Goal: Task Accomplishment & Management: Manage account settings

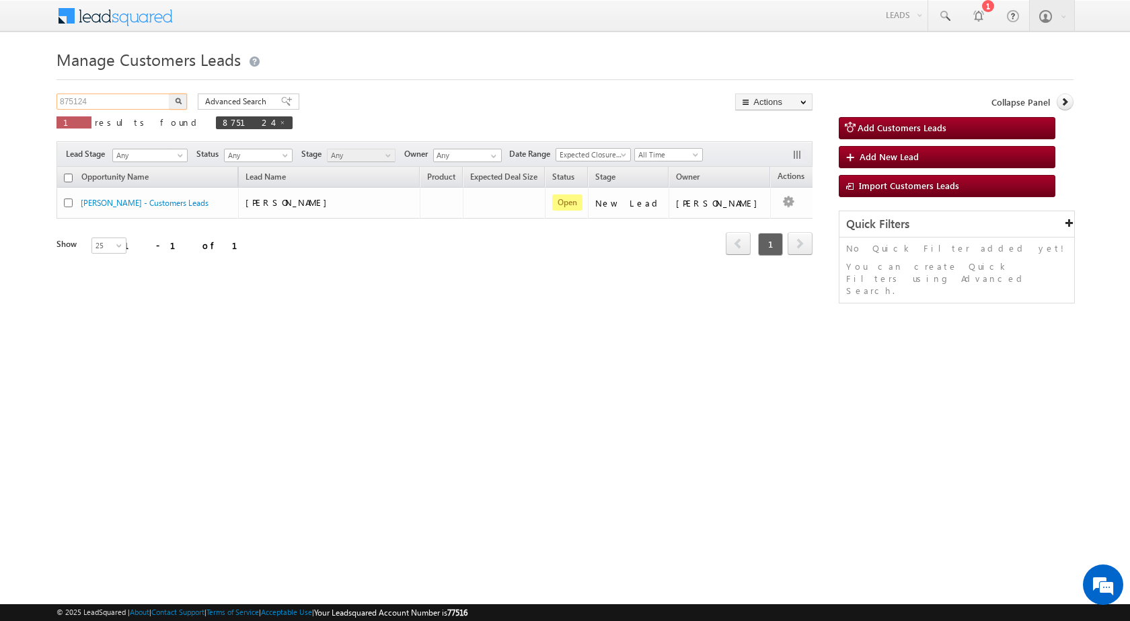
drag, startPoint x: 104, startPoint y: 98, endPoint x: 0, endPoint y: 104, distance: 103.8
click at [0, 104] on body "Menu [PERSON_NAME] sitar a6@ks erve." at bounding box center [565, 190] width 1130 height 381
paste input "1769"
type input "871769"
click at [169, 93] on button "button" at bounding box center [177, 101] width 17 height 16
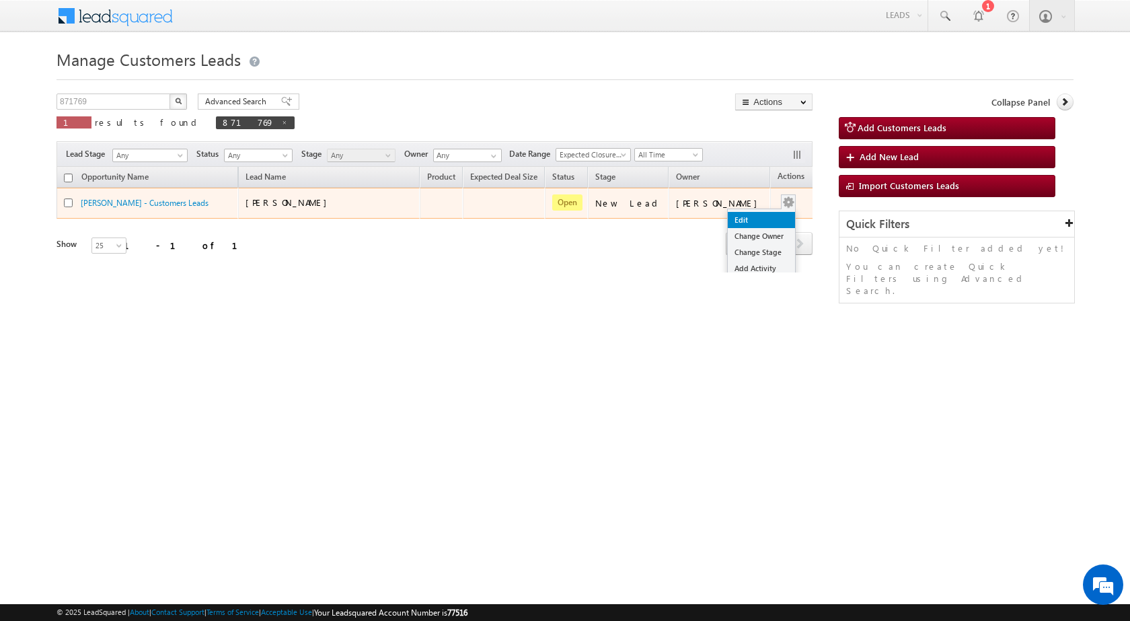
click at [752, 216] on link "Edit" at bounding box center [761, 220] width 67 height 16
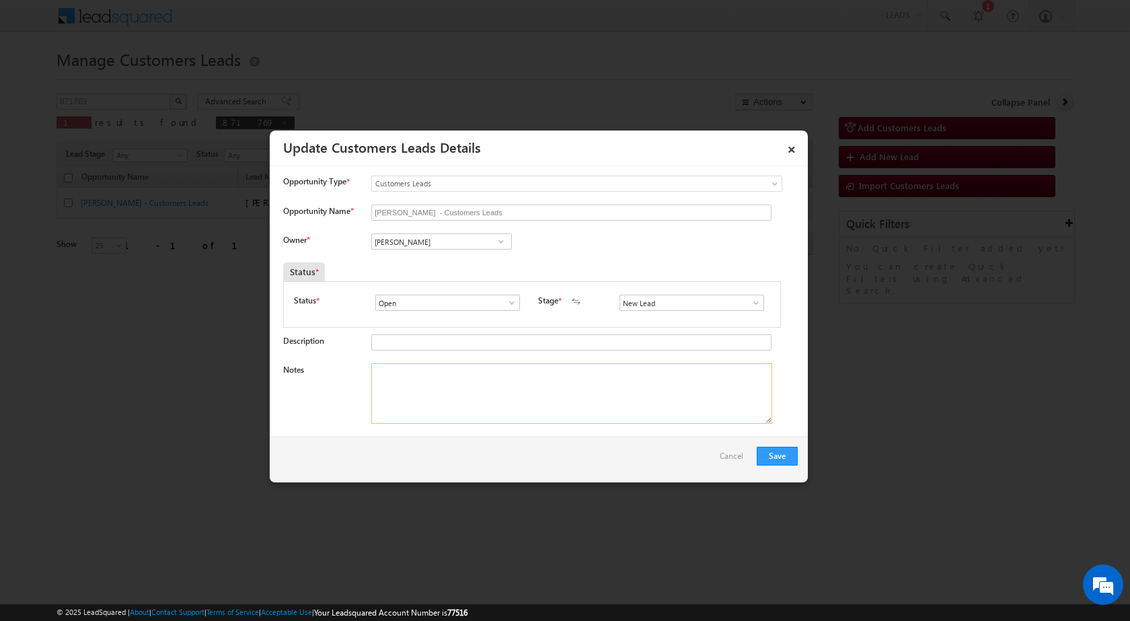
click at [408, 396] on textarea "Notes" at bounding box center [571, 393] width 401 height 61
click at [426, 252] on div "[PERSON_NAME] [PERSON_NAME] [PERSON_NAME]" at bounding box center [452, 242] width 163 height 19
click at [429, 242] on input "[PERSON_NAME]" at bounding box center [441, 241] width 141 height 16
paste input "[EMAIL_ADDRESS][DOMAIN_NAME]"
type input "[EMAIL_ADDRESS][DOMAIN_NAME]"
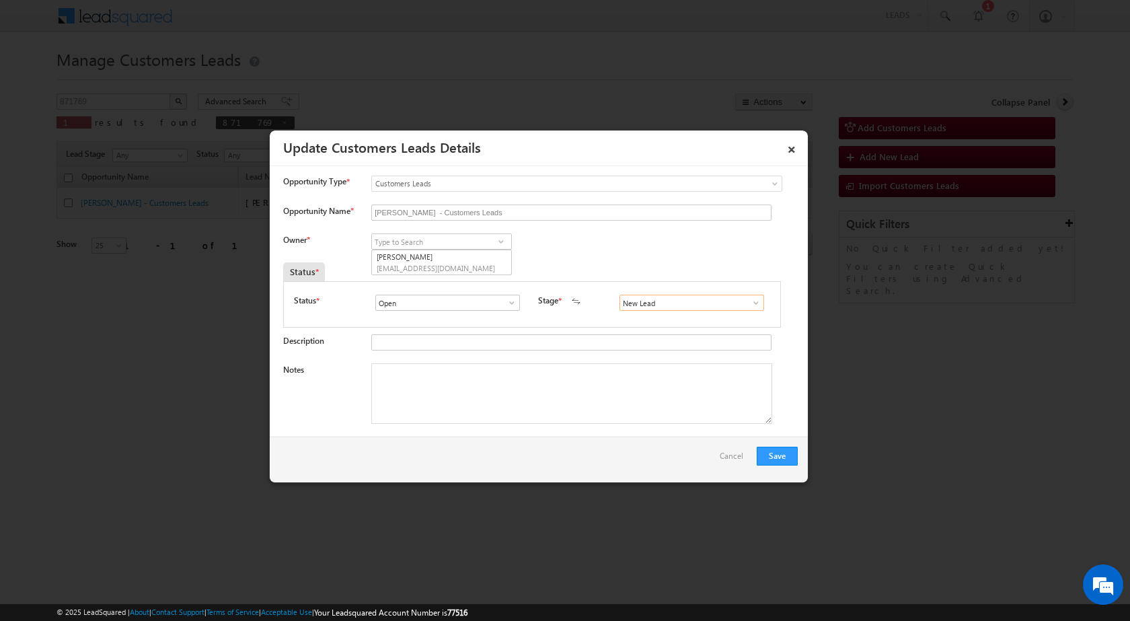
click at [679, 310] on input "New Lead" at bounding box center [691, 303] width 145 height 16
click at [693, 319] on link "Sales Marked" at bounding box center [691, 318] width 144 height 15
type input "Sales Marked"
click at [438, 412] on textarea "Notes" at bounding box center [571, 393] width 401 height 61
paste textarea "871769 / [PERSON_NAME] / 8079095073 / RENOVATION / OWNER FATHER - AGE [DEMOGRAP…"
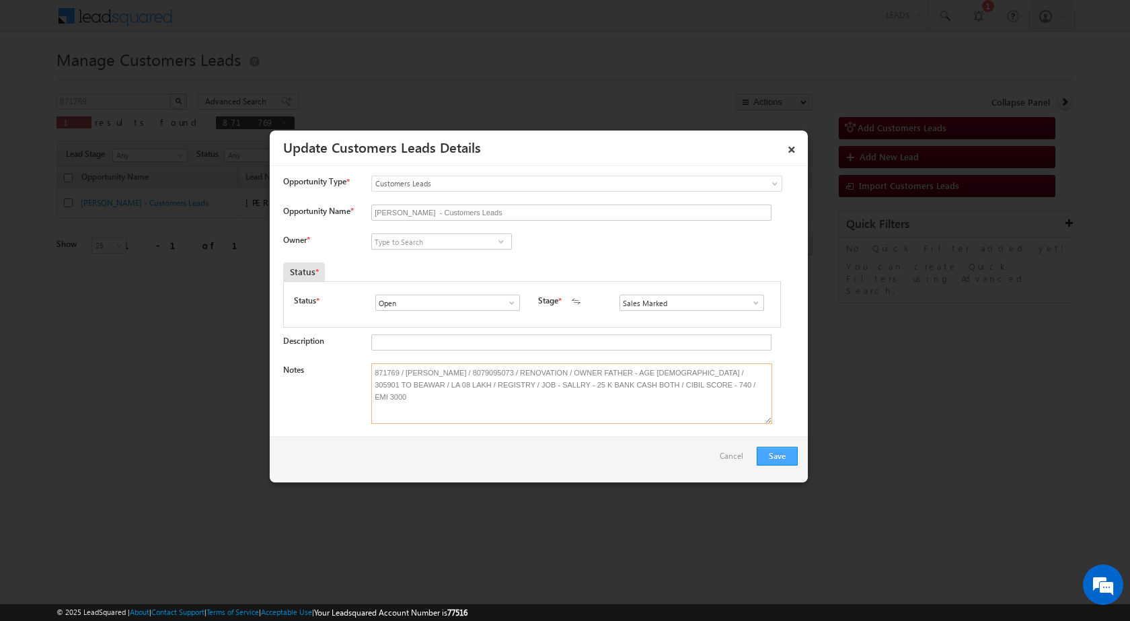
type textarea "871769 / [PERSON_NAME] / 8079095073 / RENOVATION / OWNER FATHER - AGE [DEMOGRAP…"
click at [781, 463] on button "Save" at bounding box center [777, 456] width 41 height 19
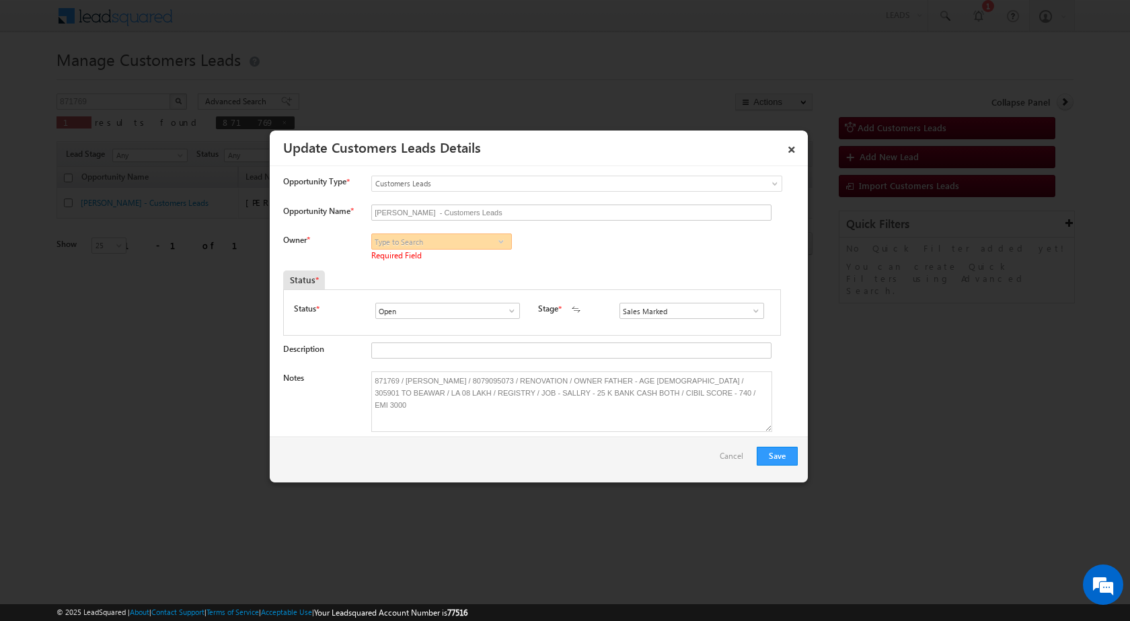
click at [437, 249] on input at bounding box center [441, 241] width 141 height 16
click at [425, 240] on input at bounding box center [441, 241] width 141 height 16
paste input "[EMAIL_ADDRESS][DOMAIN_NAME]"
click at [424, 265] on span "[EMAIL_ADDRESS][DOMAIN_NAME]" at bounding box center [437, 268] width 121 height 10
type input "[PERSON_NAME]"
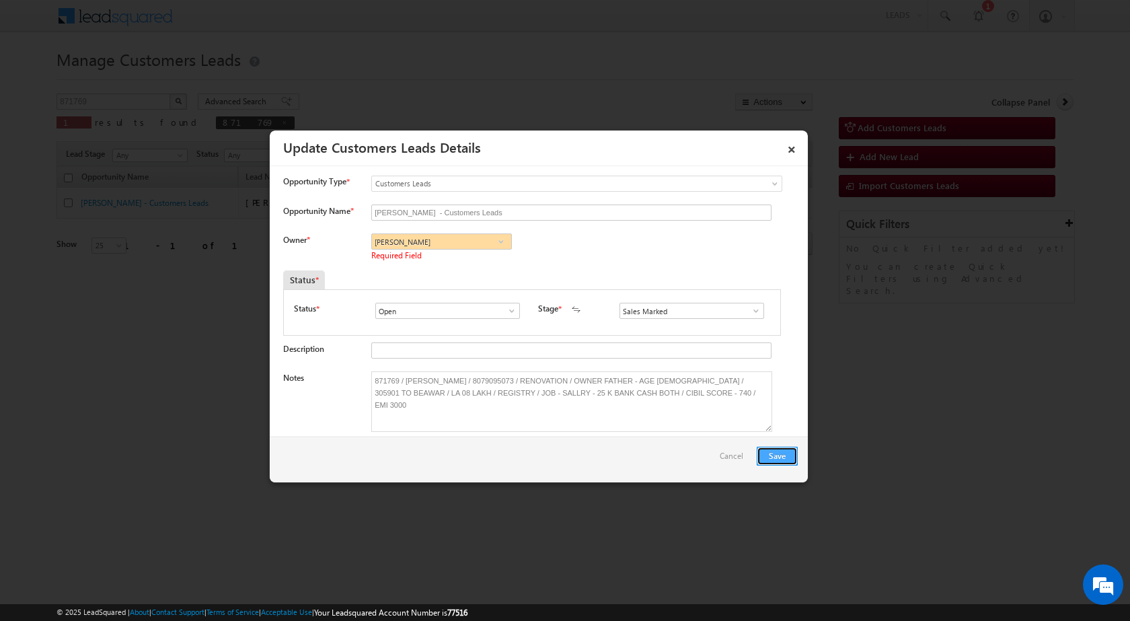
click at [769, 457] on button "Save" at bounding box center [777, 456] width 41 height 19
